Goal: Task Accomplishment & Management: Manage account settings

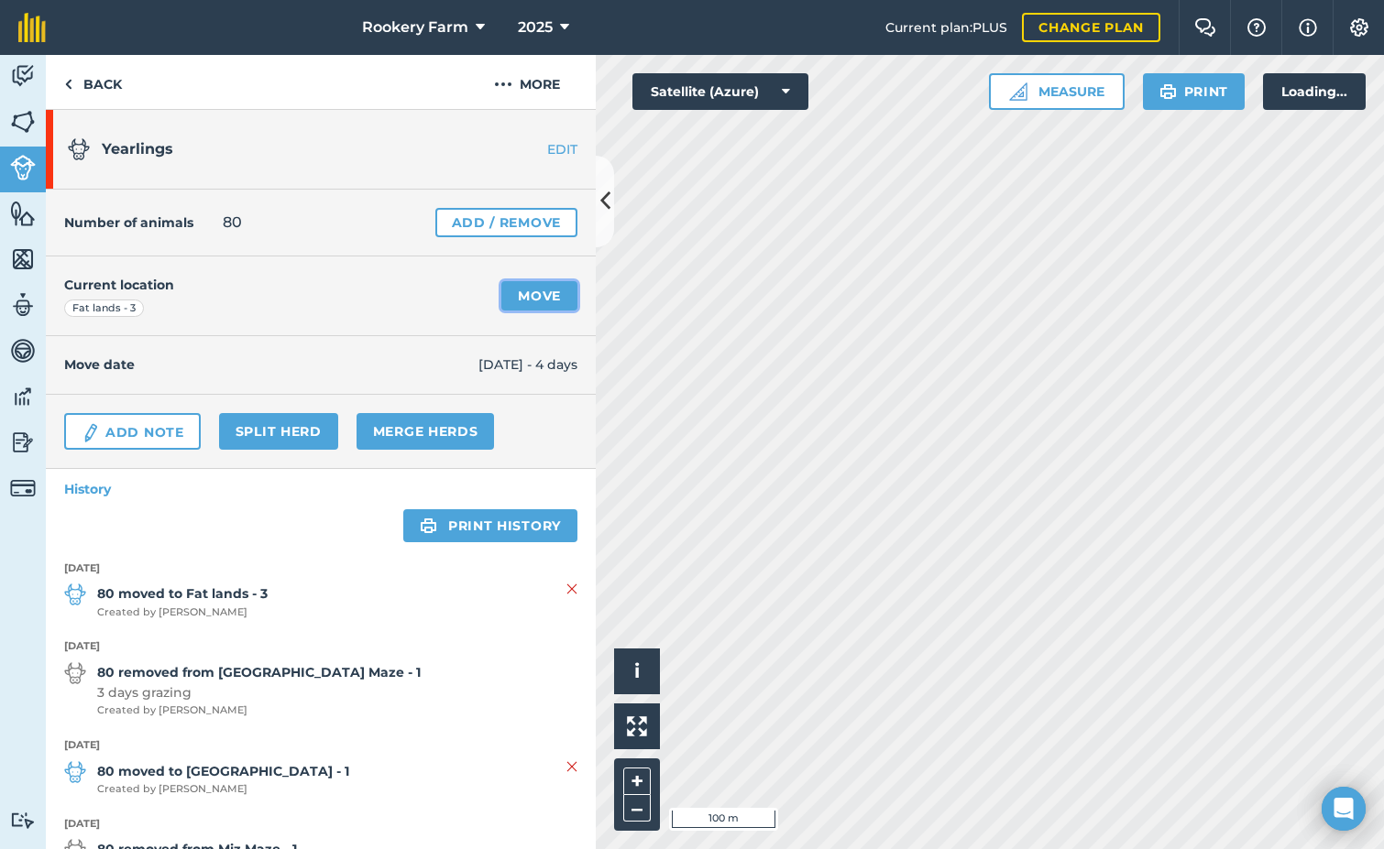
click at [540, 292] on link "Move" at bounding box center [539, 295] width 76 height 29
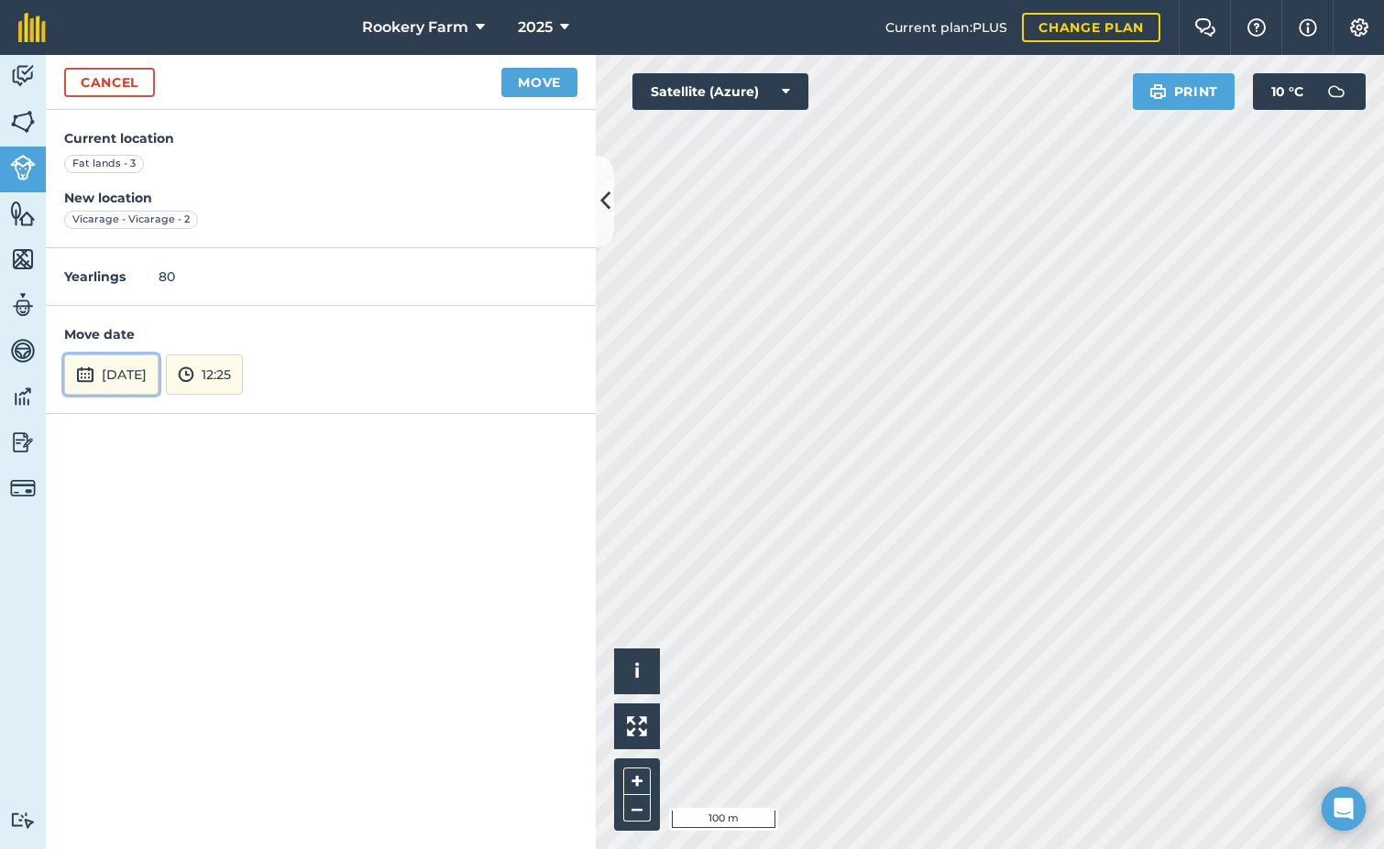
click at [159, 375] on button "29th Sep 2025" at bounding box center [111, 375] width 94 height 40
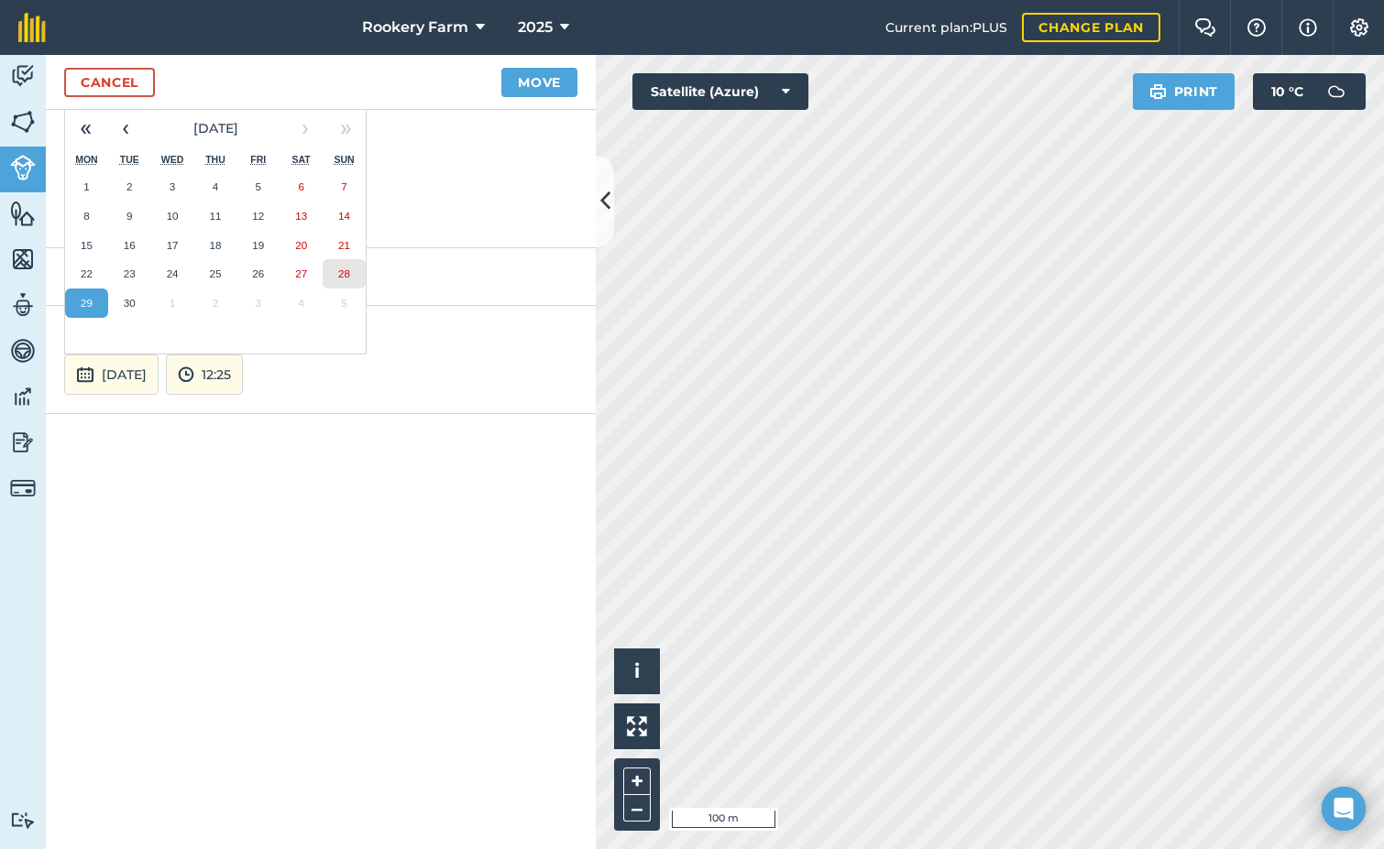
click at [334, 271] on button "28" at bounding box center [344, 273] width 43 height 29
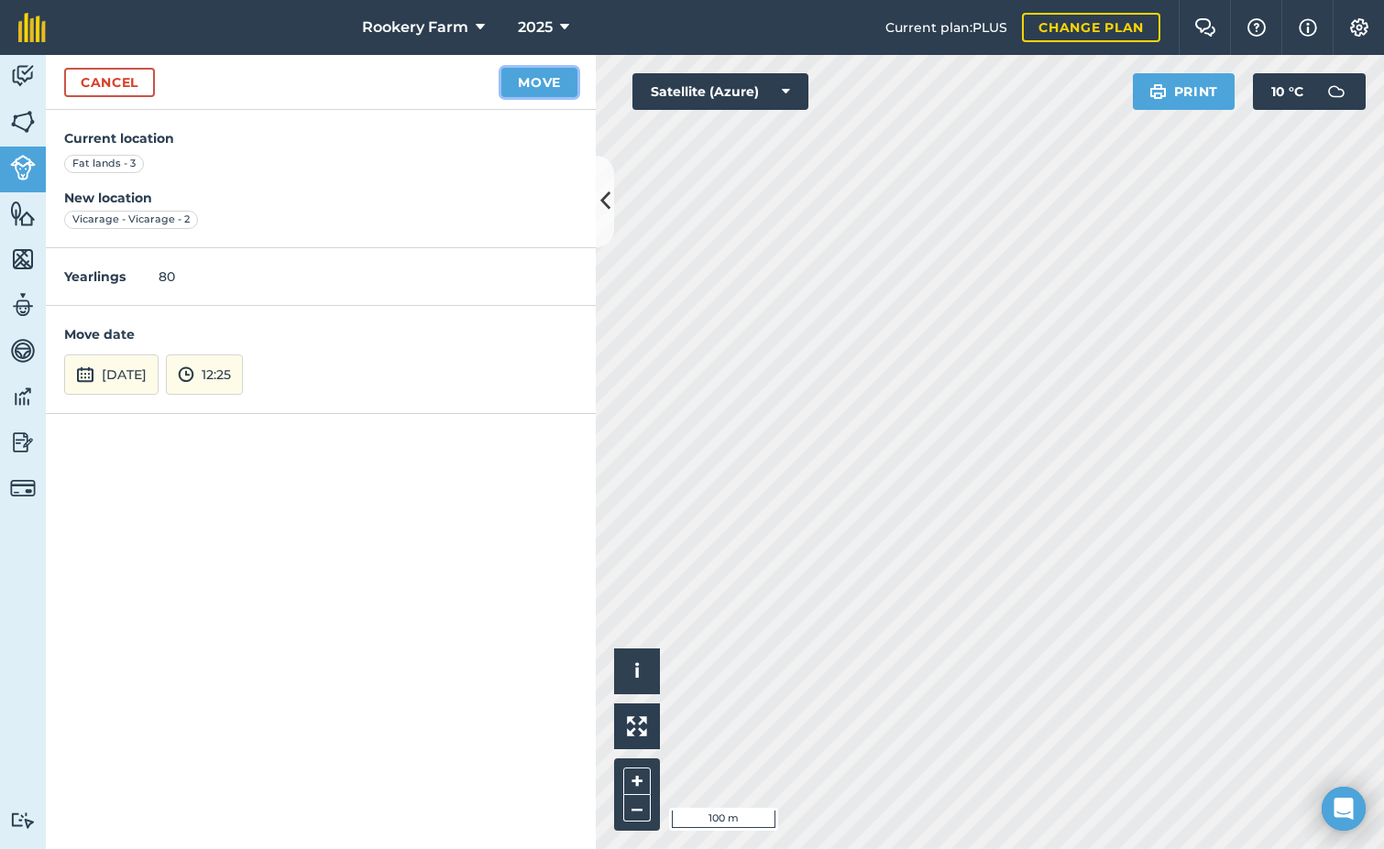
click at [527, 74] on button "Move" at bounding box center [539, 82] width 76 height 29
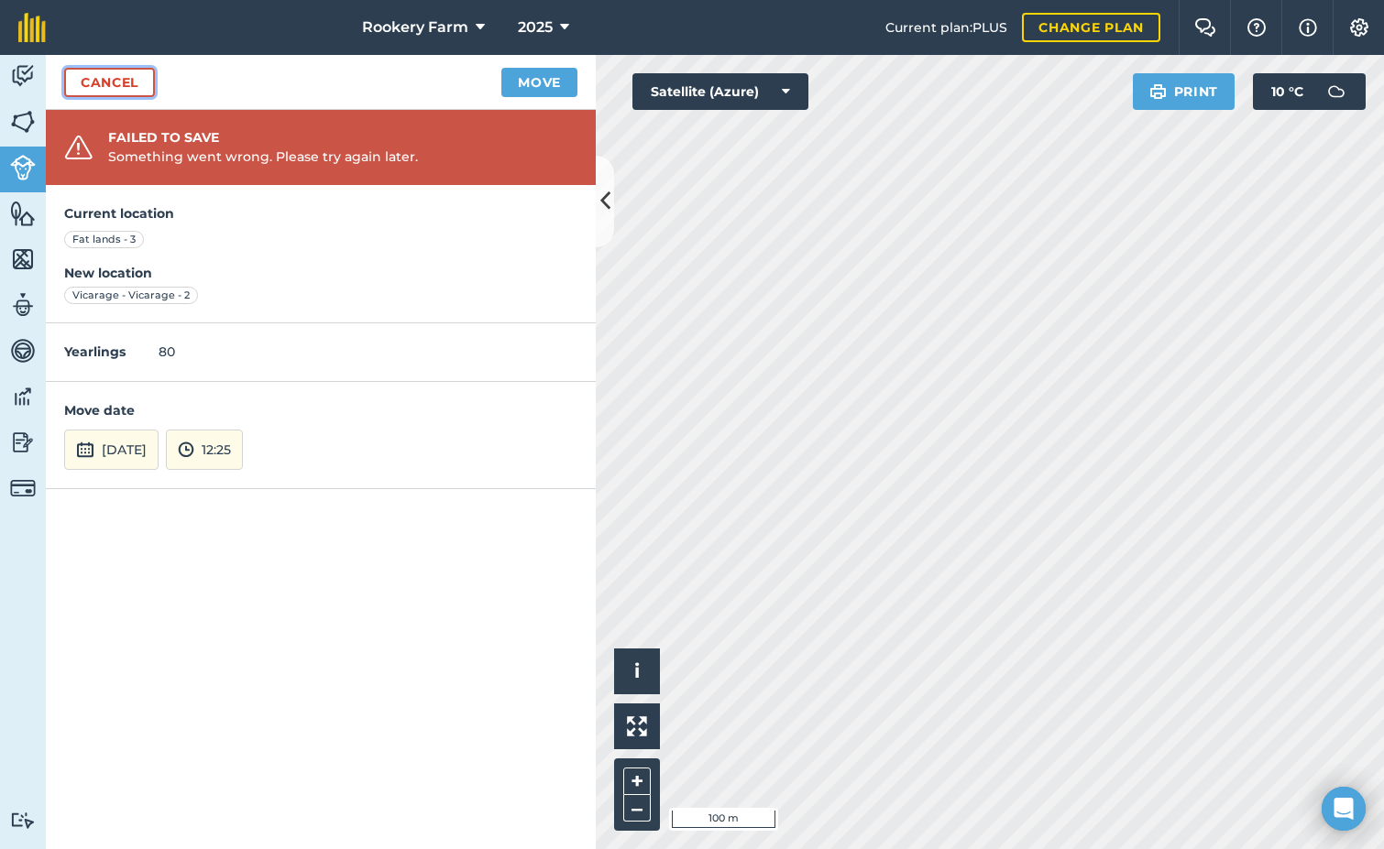
click at [127, 88] on link "Cancel" at bounding box center [109, 82] width 91 height 29
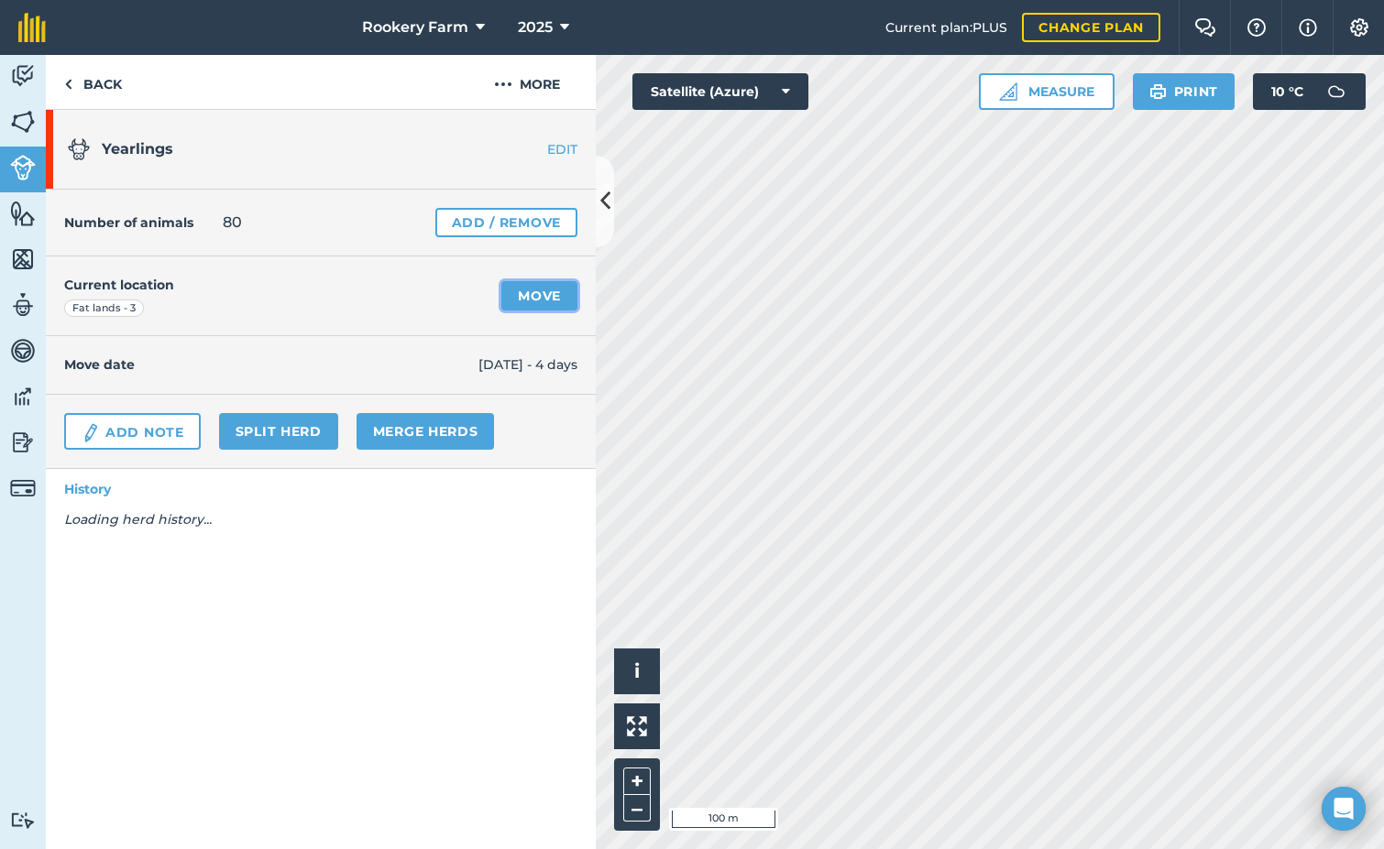
click at [542, 296] on link "Move" at bounding box center [539, 295] width 76 height 29
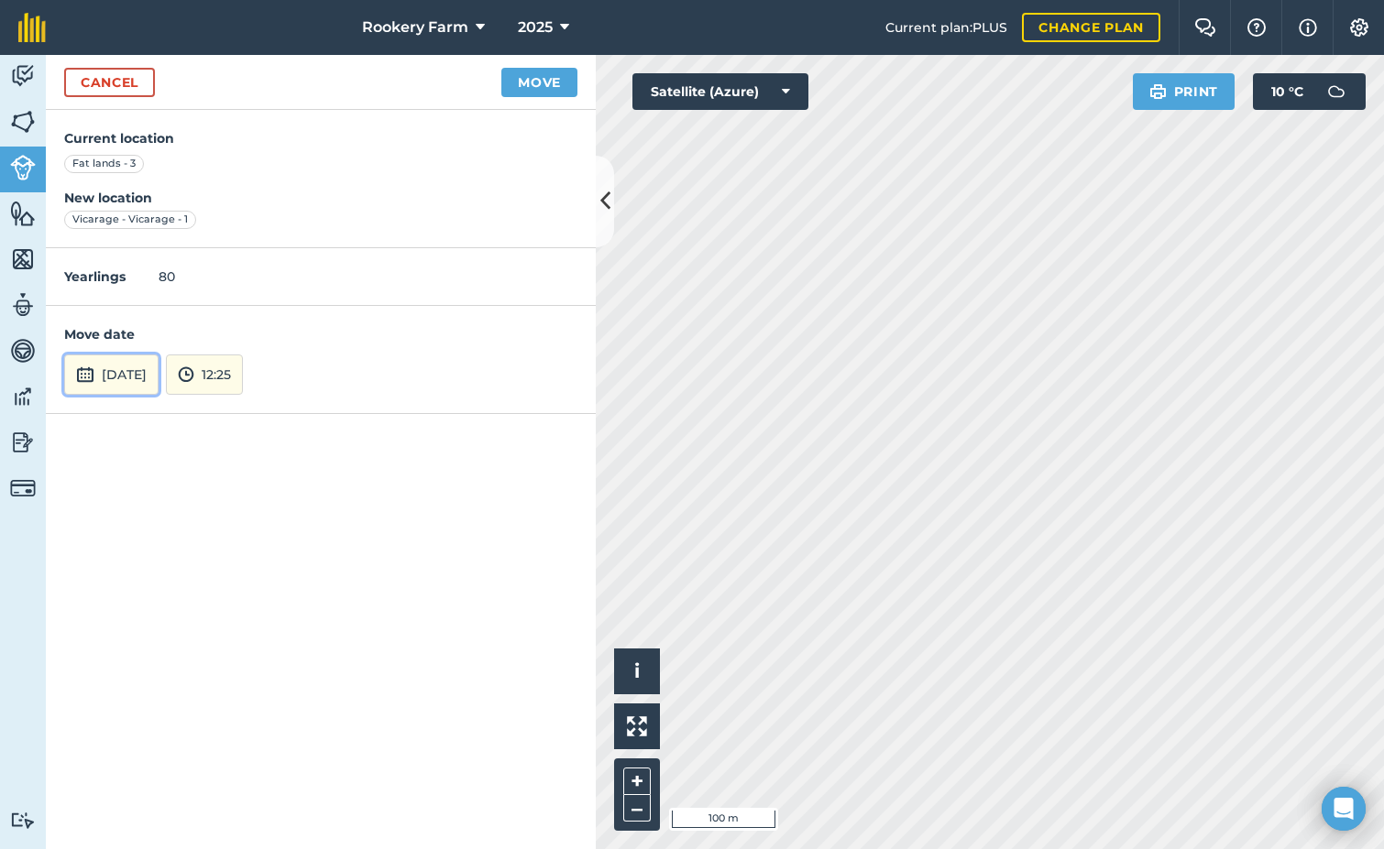
click at [159, 361] on button "29th Sep 2025" at bounding box center [111, 375] width 94 height 40
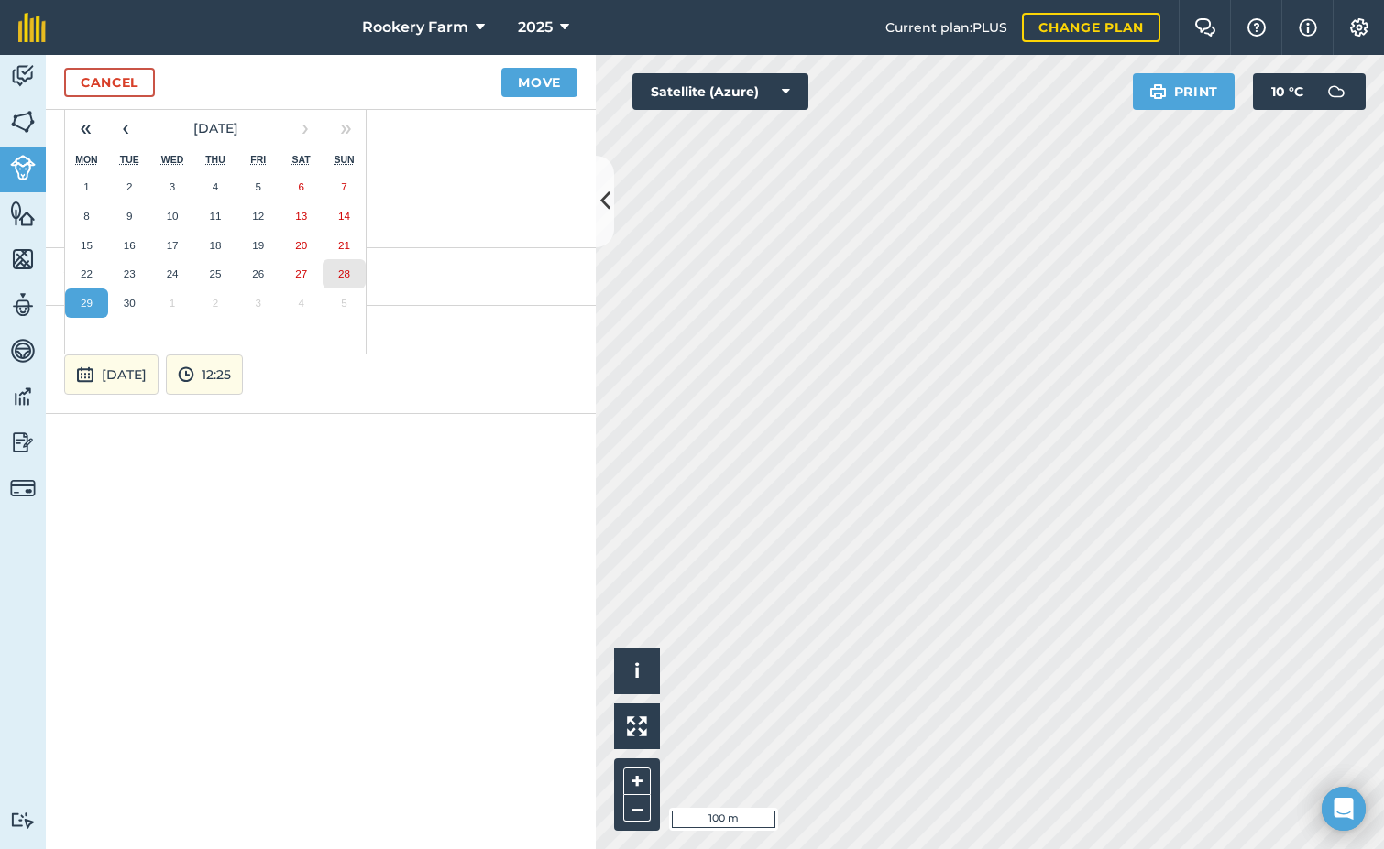
click at [339, 271] on abbr "28" at bounding box center [344, 274] width 12 height 12
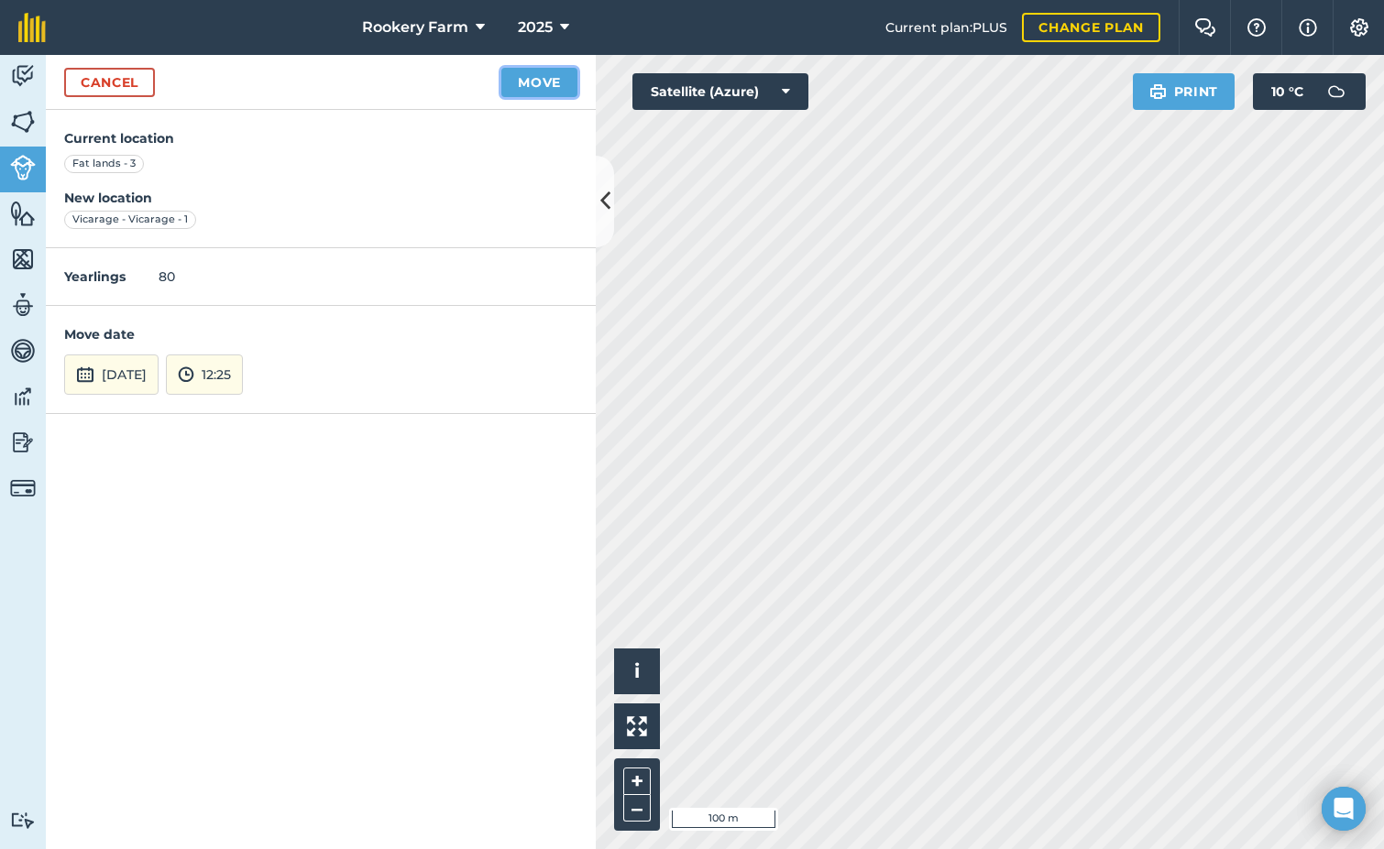
click at [536, 85] on button "Move" at bounding box center [539, 82] width 76 height 29
